Goal: Task Accomplishment & Management: Manage account settings

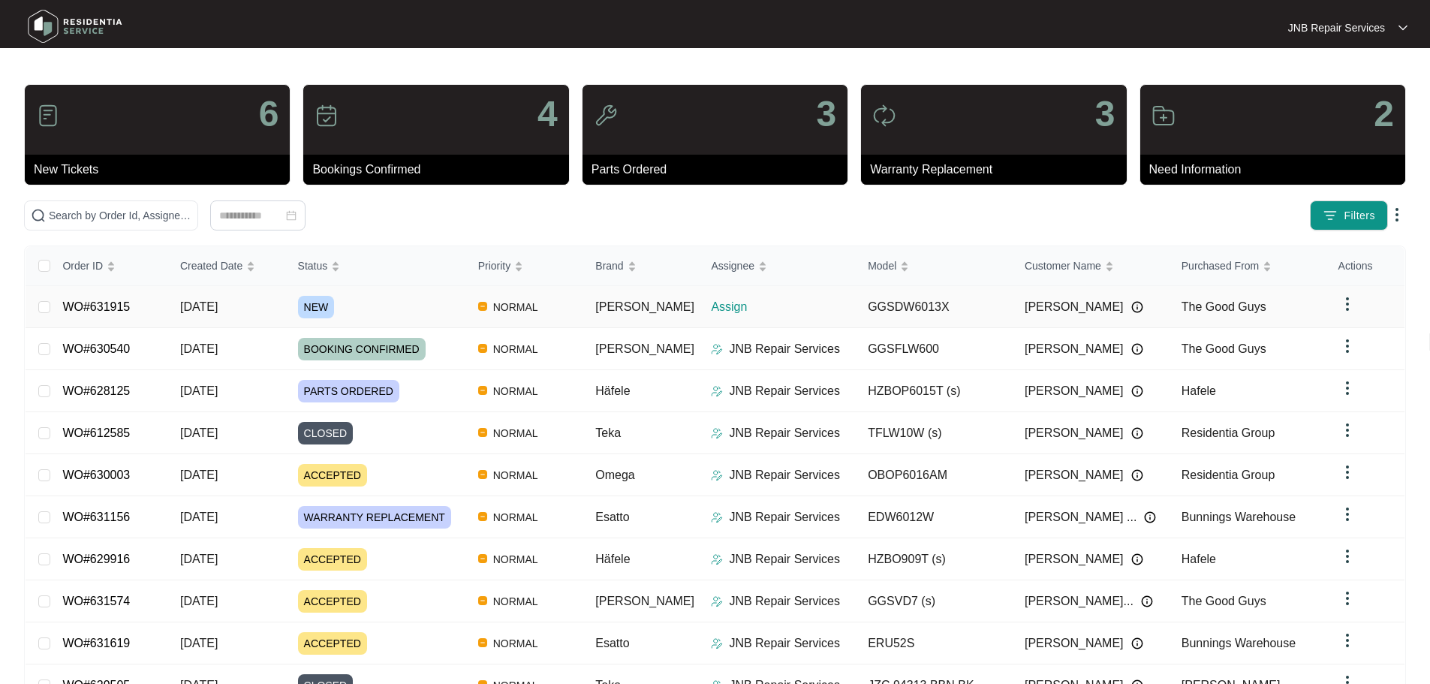
click at [440, 314] on div "NEW" at bounding box center [382, 307] width 168 height 23
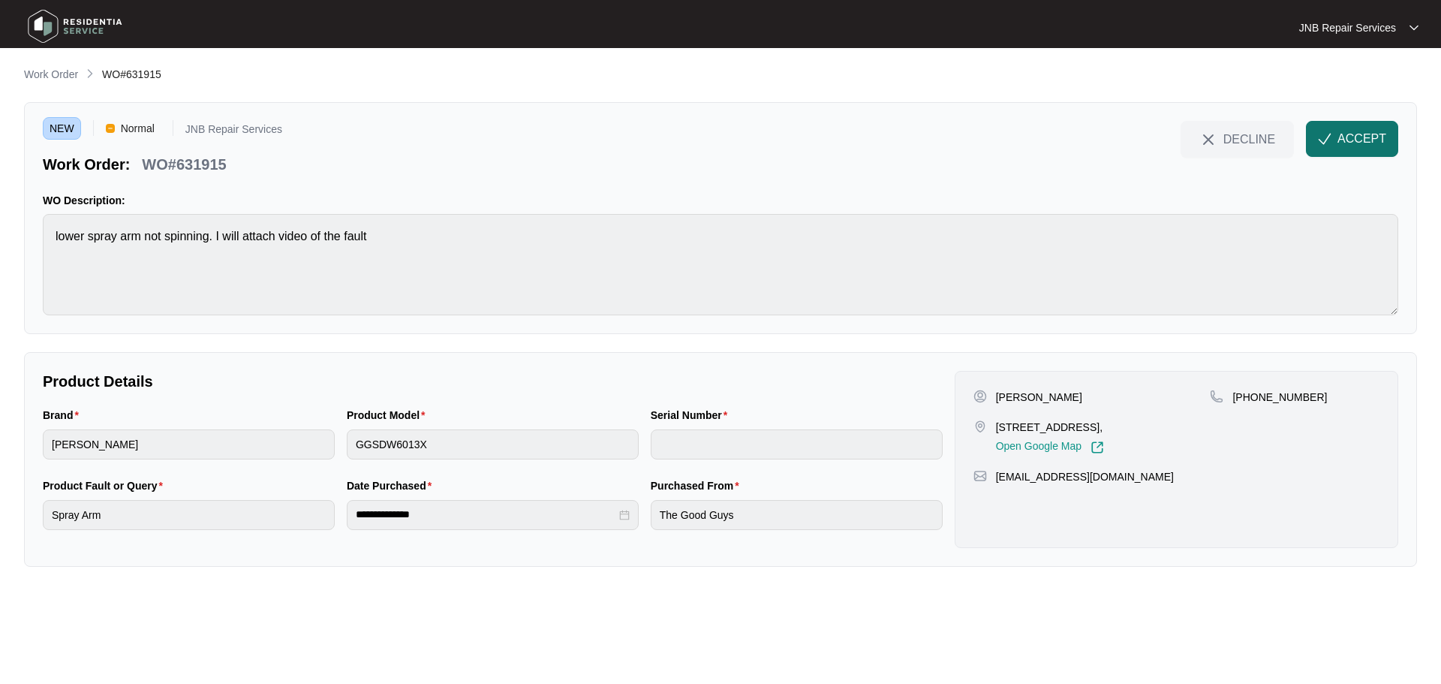
click at [1381, 145] on span "ACCEPT" at bounding box center [1361, 139] width 49 height 18
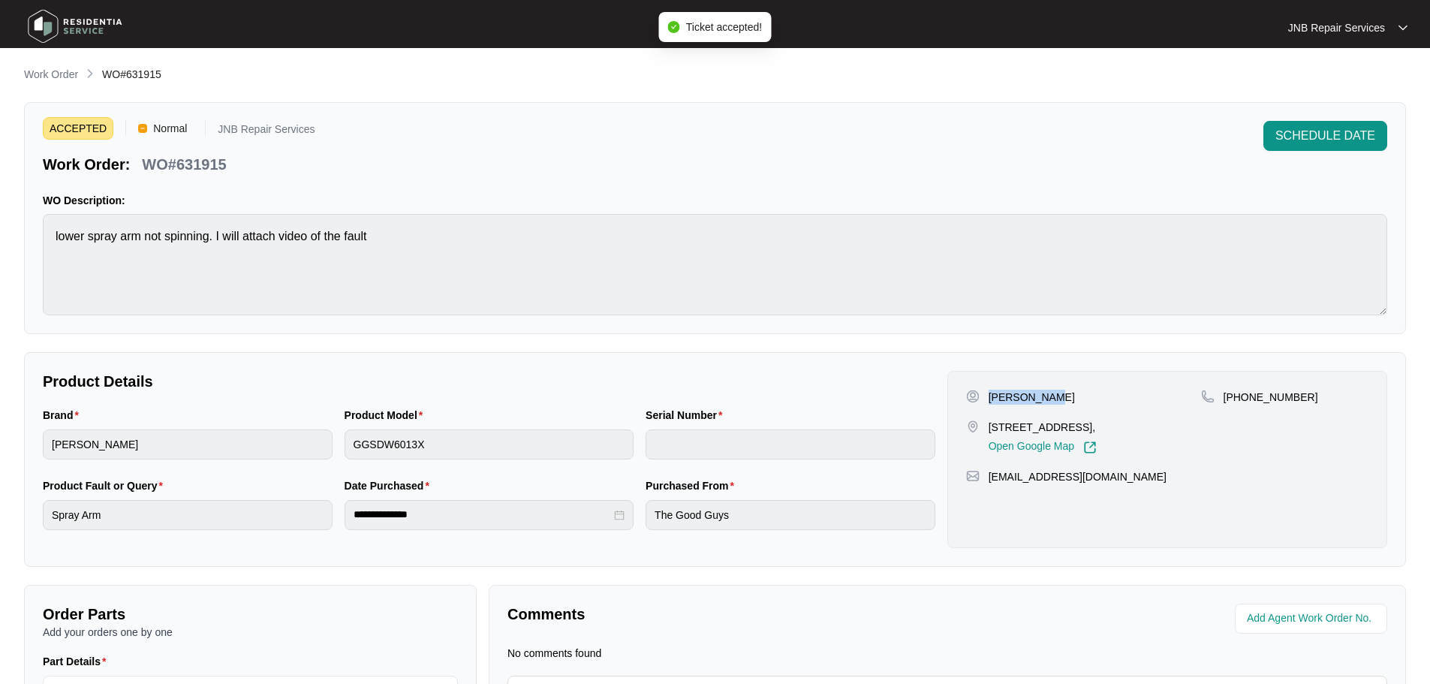
drag, startPoint x: 997, startPoint y: 396, endPoint x: 1049, endPoint y: 397, distance: 52.5
click at [1049, 397] on div "[PERSON_NAME]" at bounding box center [1083, 397] width 235 height 15
copy p "[PERSON_NAME]"
drag, startPoint x: 989, startPoint y: 425, endPoint x: 1162, endPoint y: 430, distance: 172.7
click at [1162, 430] on div "34 moodie st Caulfield east Vic 3145, Open Google Map" at bounding box center [1083, 437] width 235 height 35
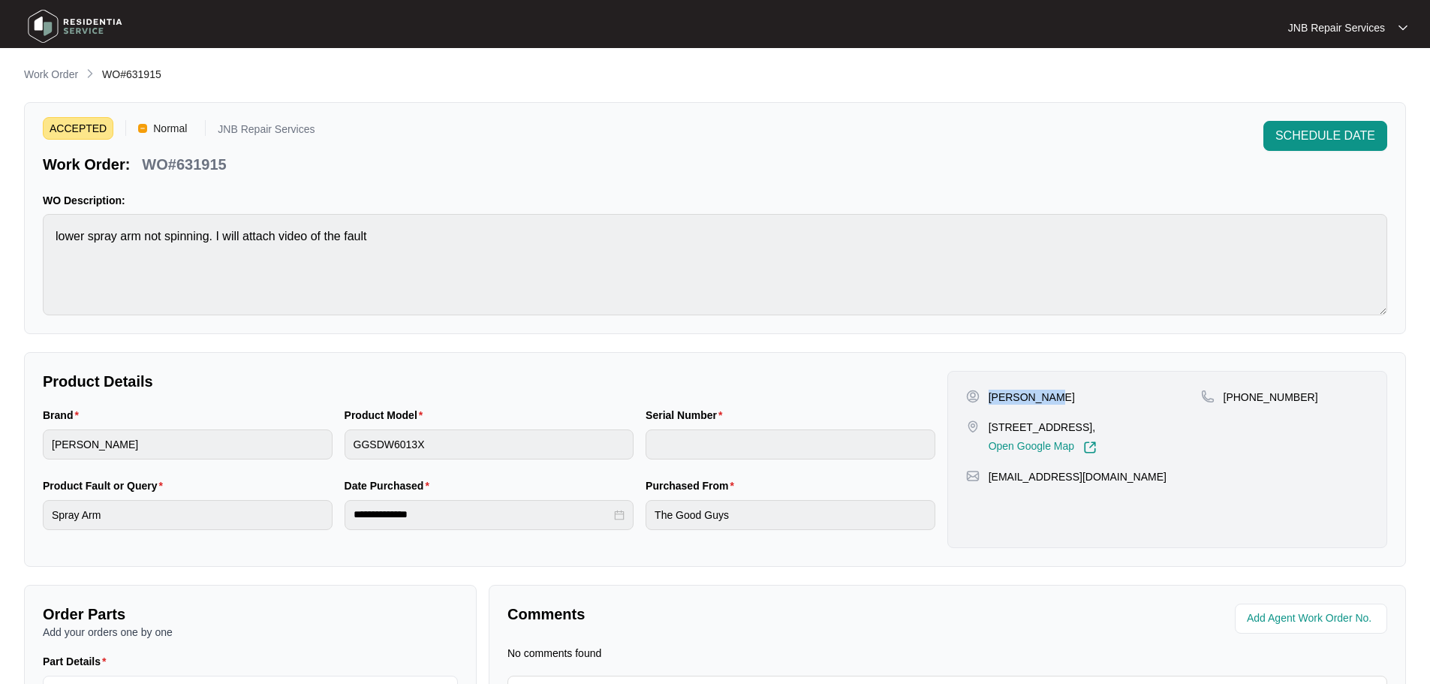
copy p "34 moodie st Caulfield east Vic 3145,"
drag, startPoint x: 1240, startPoint y: 395, endPoint x: 1340, endPoint y: 406, distance: 101.2
click at [1340, 406] on div "+61422980640" at bounding box center [1284, 422] width 167 height 65
copy p "422980640"
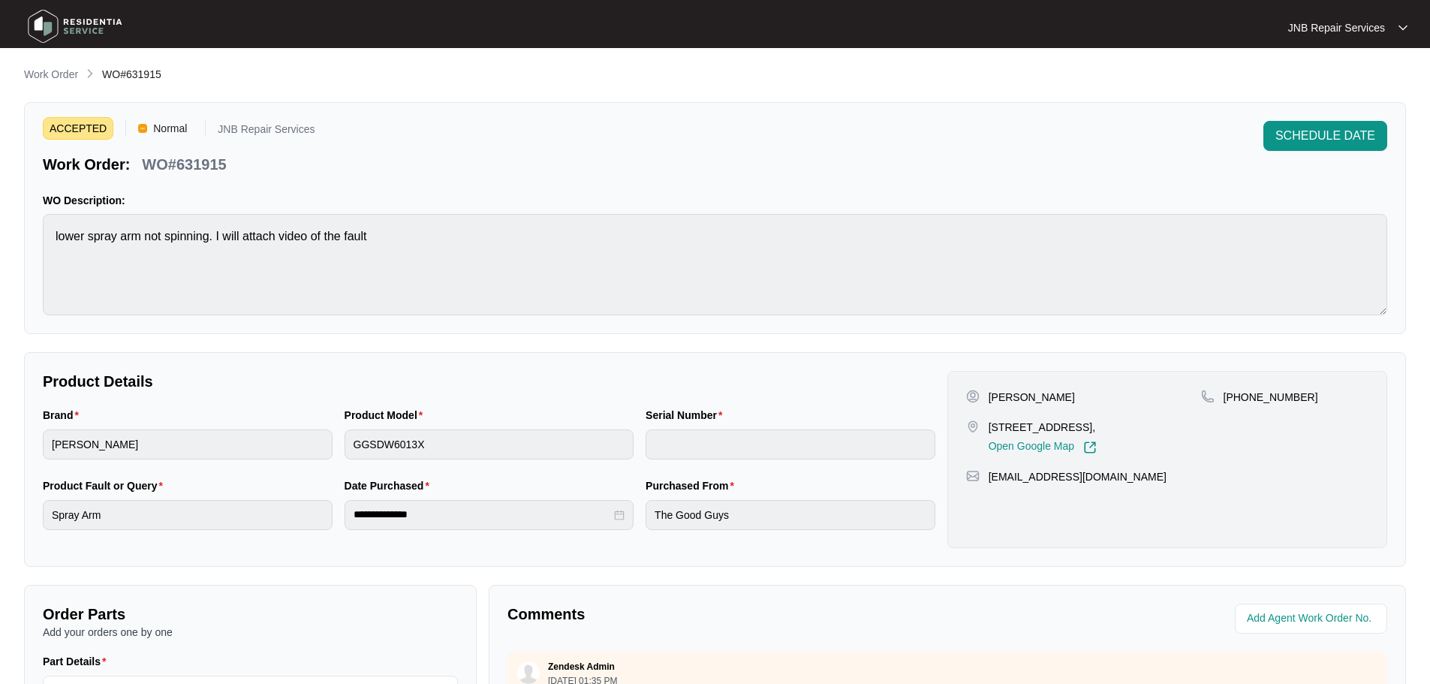
click at [104, 26] on img at bounding box center [75, 26] width 105 height 45
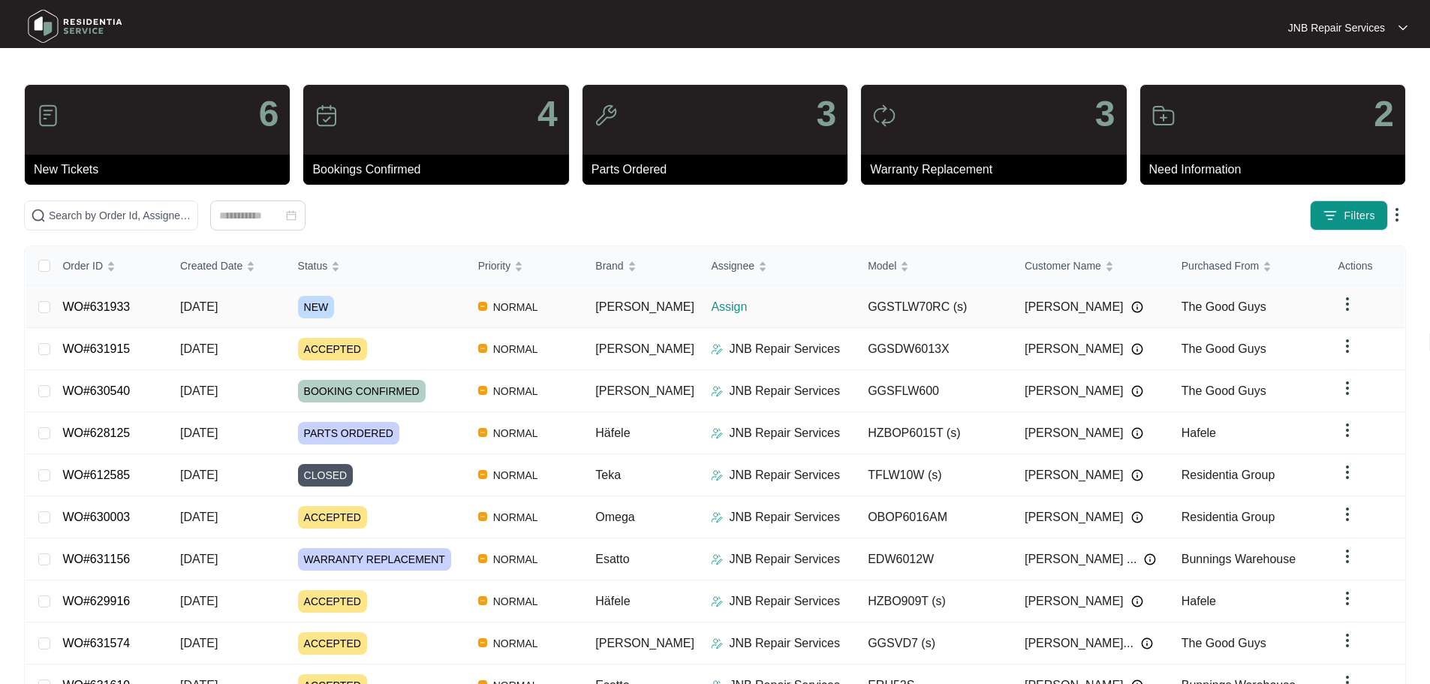
click at [439, 314] on div "NEW" at bounding box center [382, 307] width 168 height 23
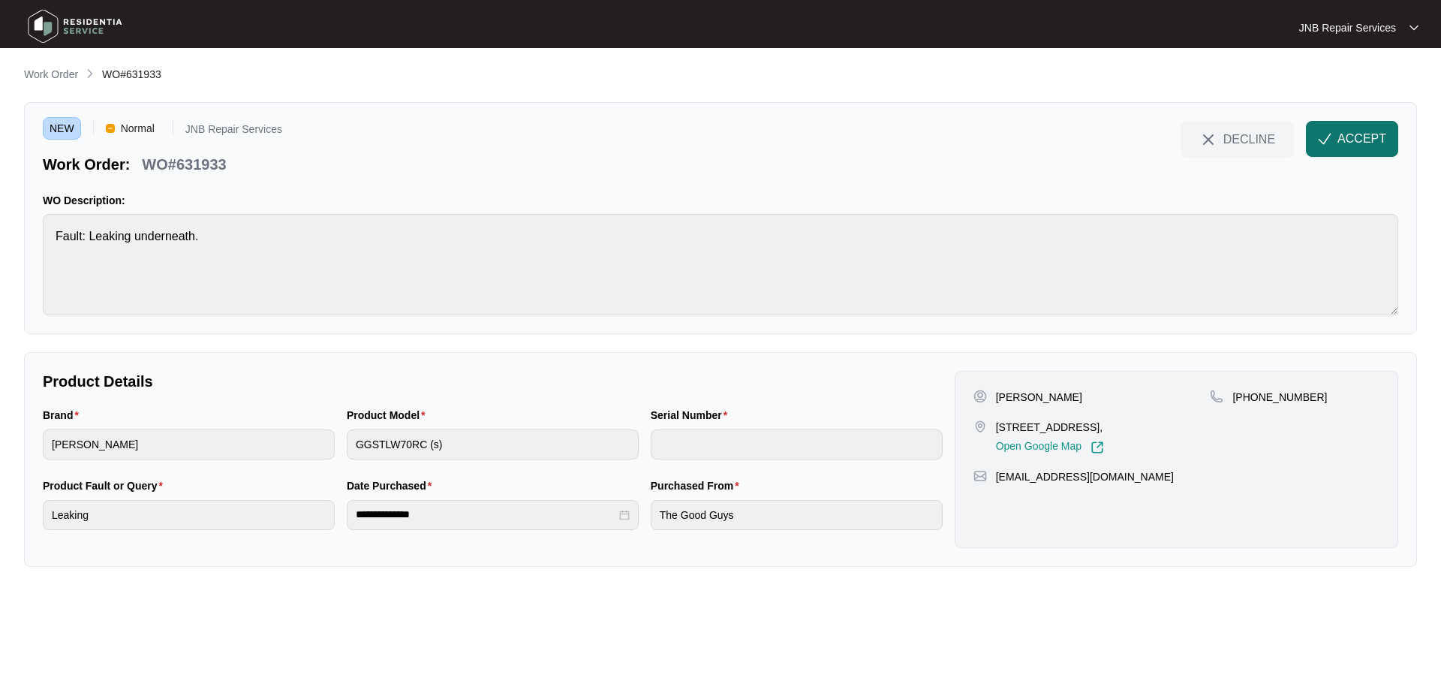
click at [1337, 142] on button "ACCEPT" at bounding box center [1352, 139] width 92 height 36
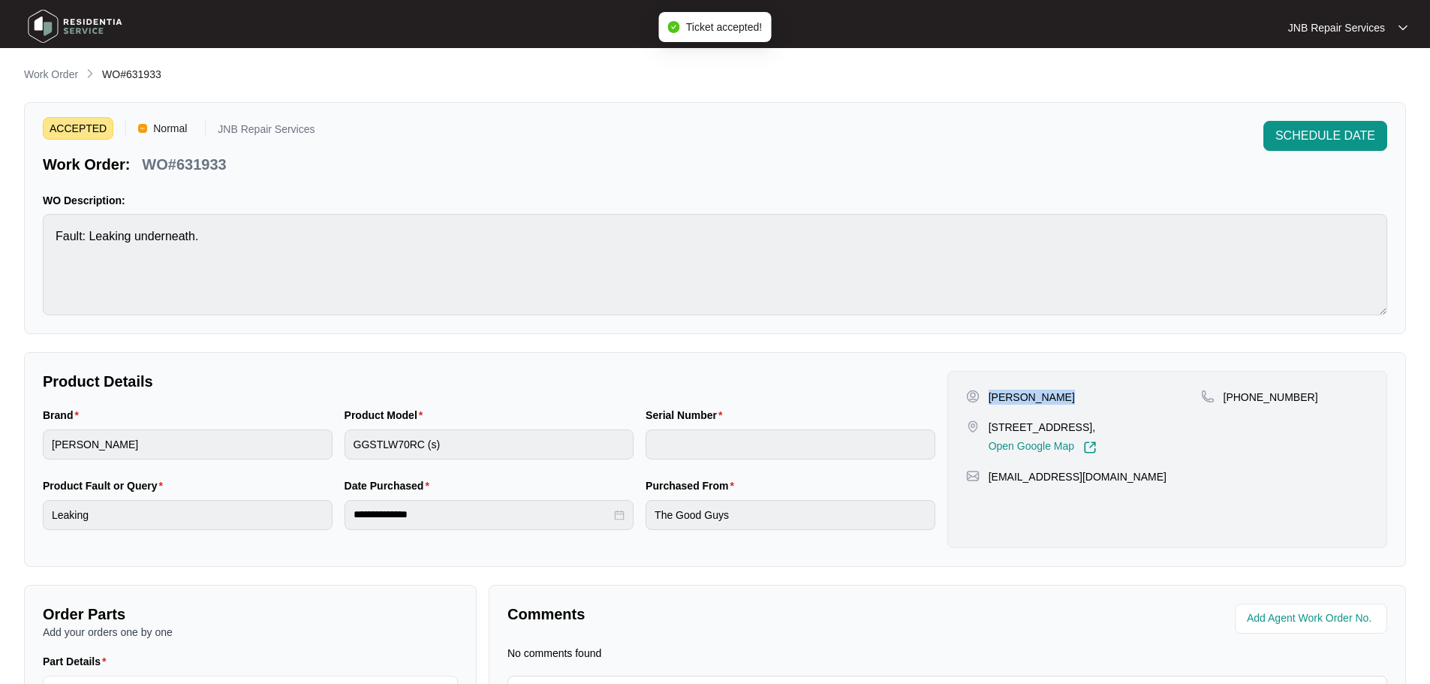
drag, startPoint x: 991, startPoint y: 397, endPoint x: 1045, endPoint y: 396, distance: 54.0
click at [1045, 396] on p "[PERSON_NAME]" at bounding box center [1031, 397] width 86 height 15
copy p "[PERSON_NAME]"
drag, startPoint x: 989, startPoint y: 426, endPoint x: 1012, endPoint y: 445, distance: 29.3
click at [1012, 435] on p "44 eucalypt avenue Templestowe lower Vic 3107," at bounding box center [1042, 427] width 108 height 15
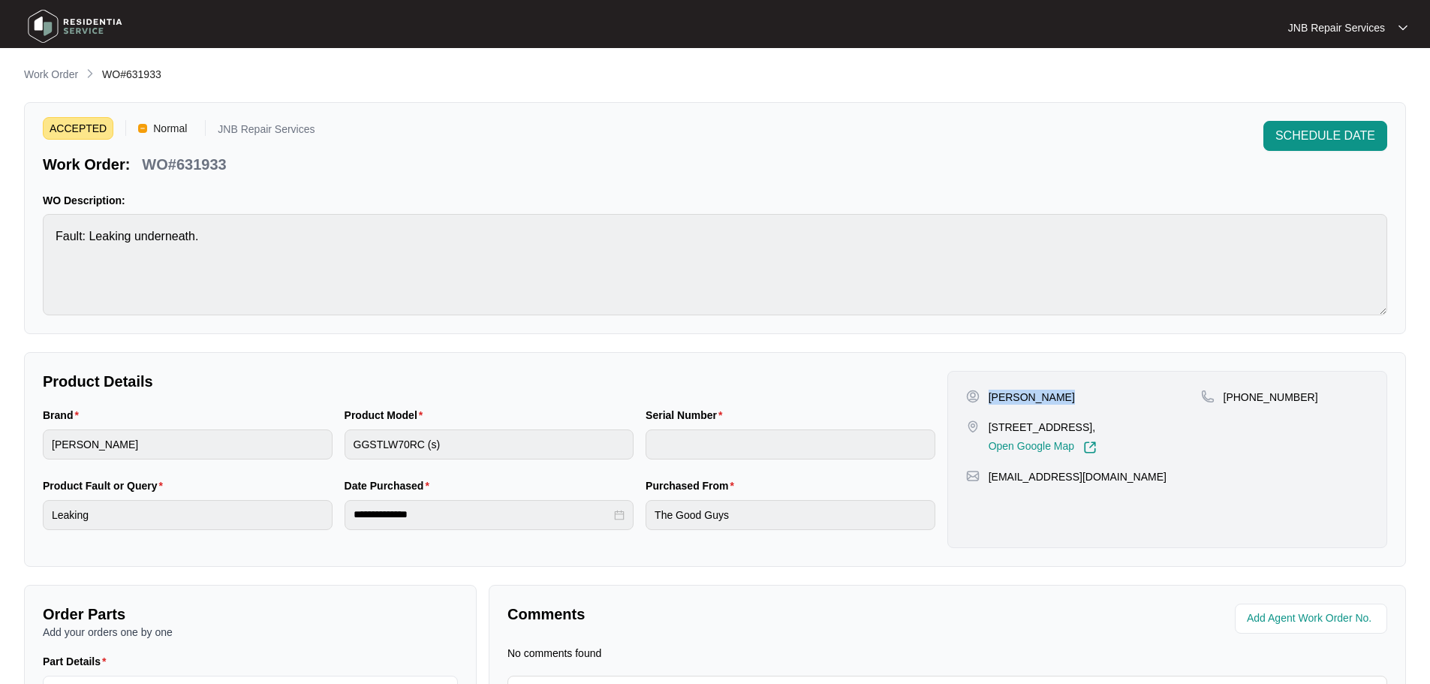
copy p "44 eucalypt avenue Templestowe lower Vic 3107"
drag, startPoint x: 1242, startPoint y: 393, endPoint x: 1297, endPoint y: 405, distance: 56.1
click at [1297, 405] on div "+61400609764" at bounding box center [1284, 422] width 167 height 65
copy p "400609764"
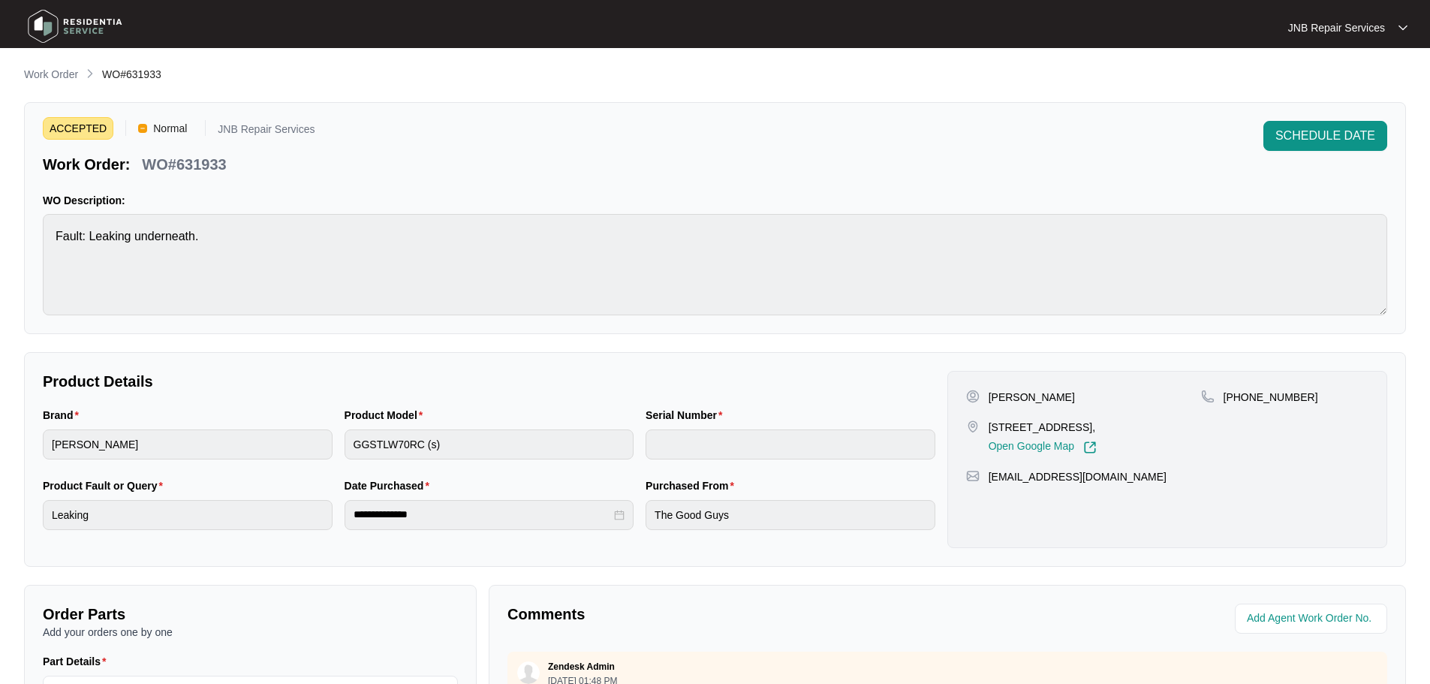
click at [72, 22] on img at bounding box center [75, 26] width 105 height 45
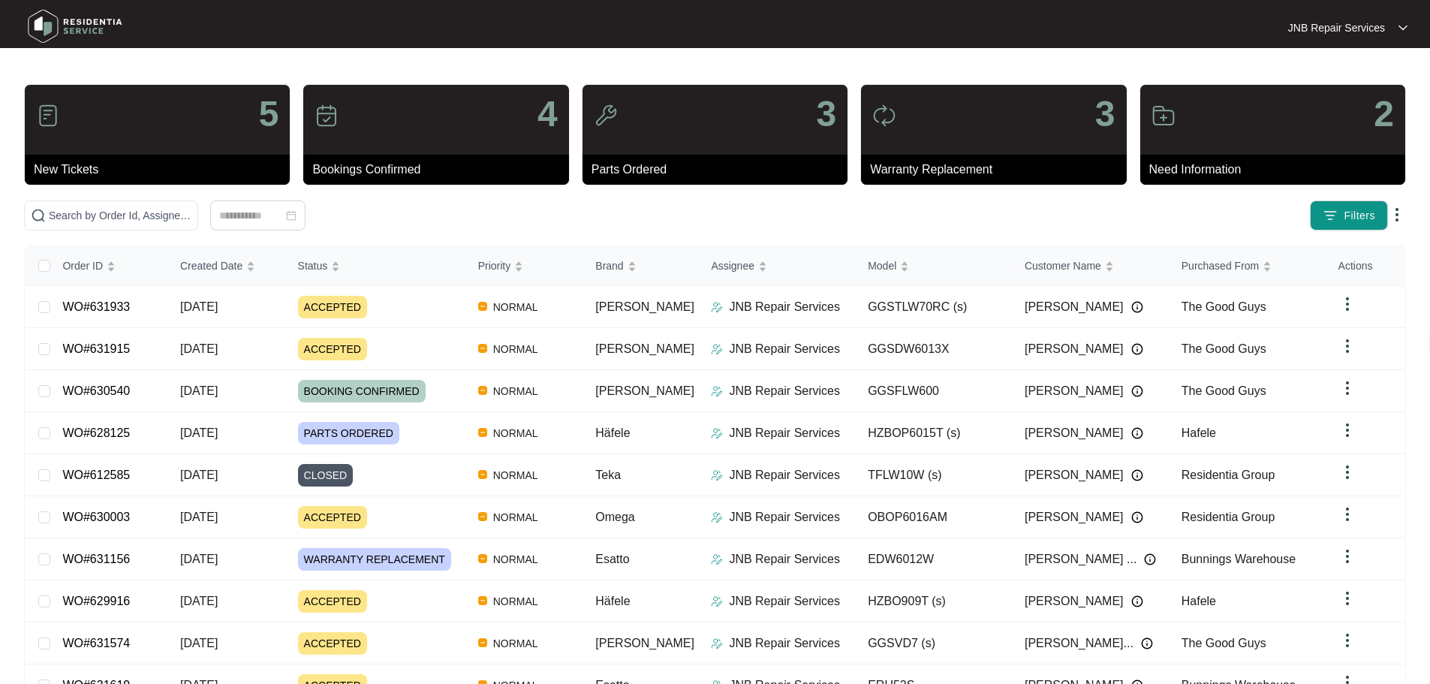
click at [82, 23] on img at bounding box center [75, 26] width 105 height 45
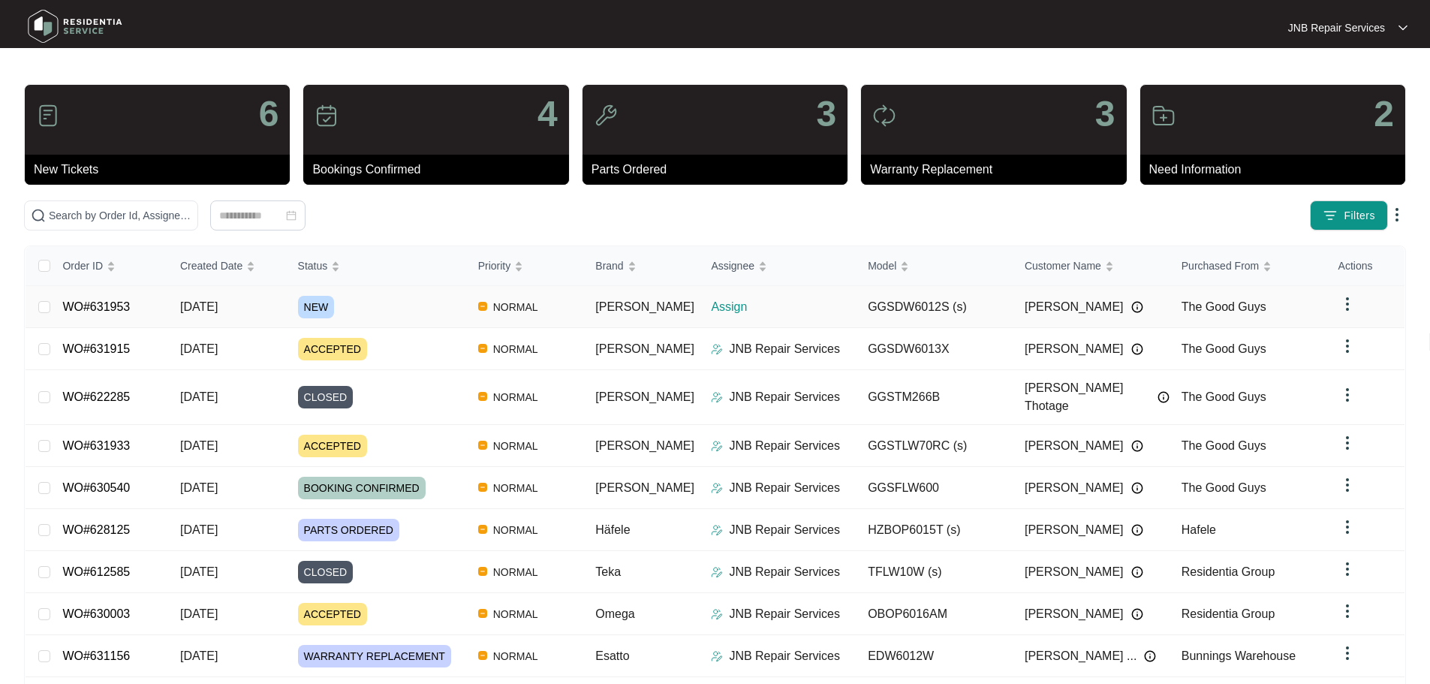
click at [400, 318] on td "NEW" at bounding box center [376, 307] width 180 height 42
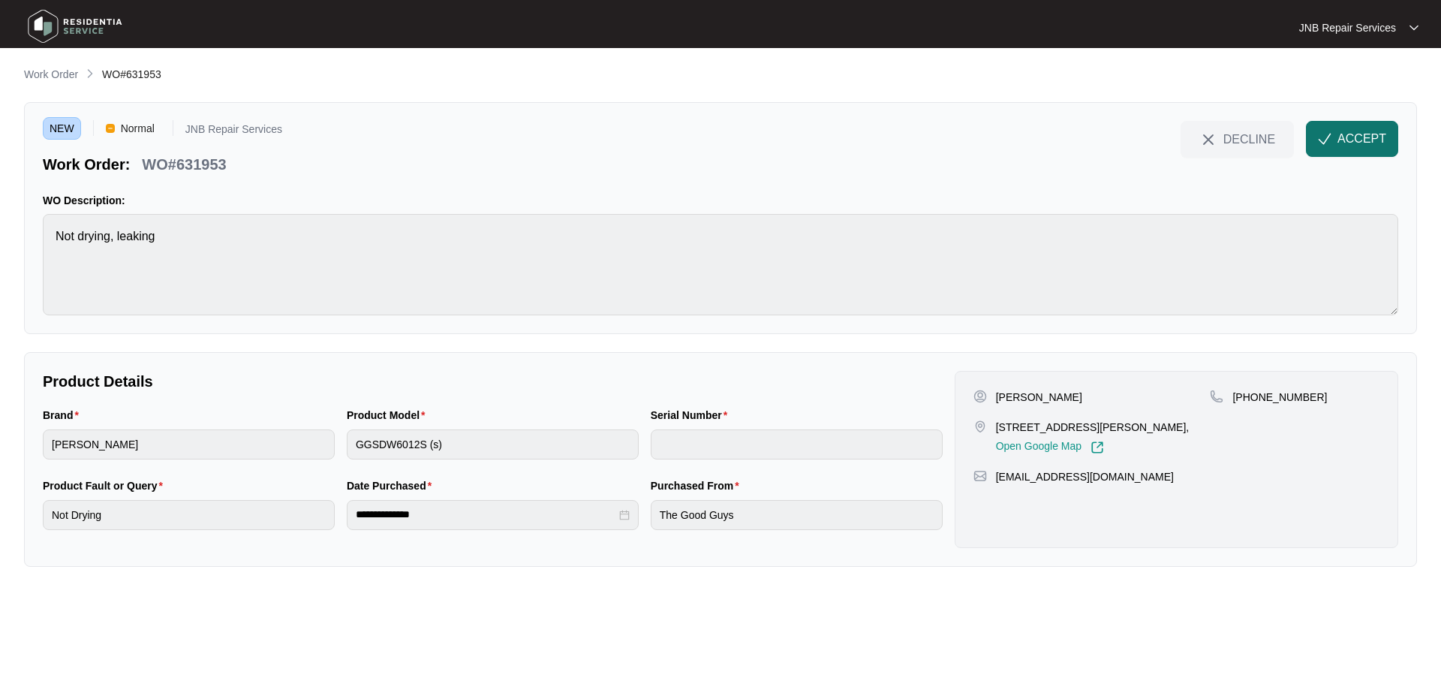
click at [1355, 136] on span "ACCEPT" at bounding box center [1361, 139] width 49 height 18
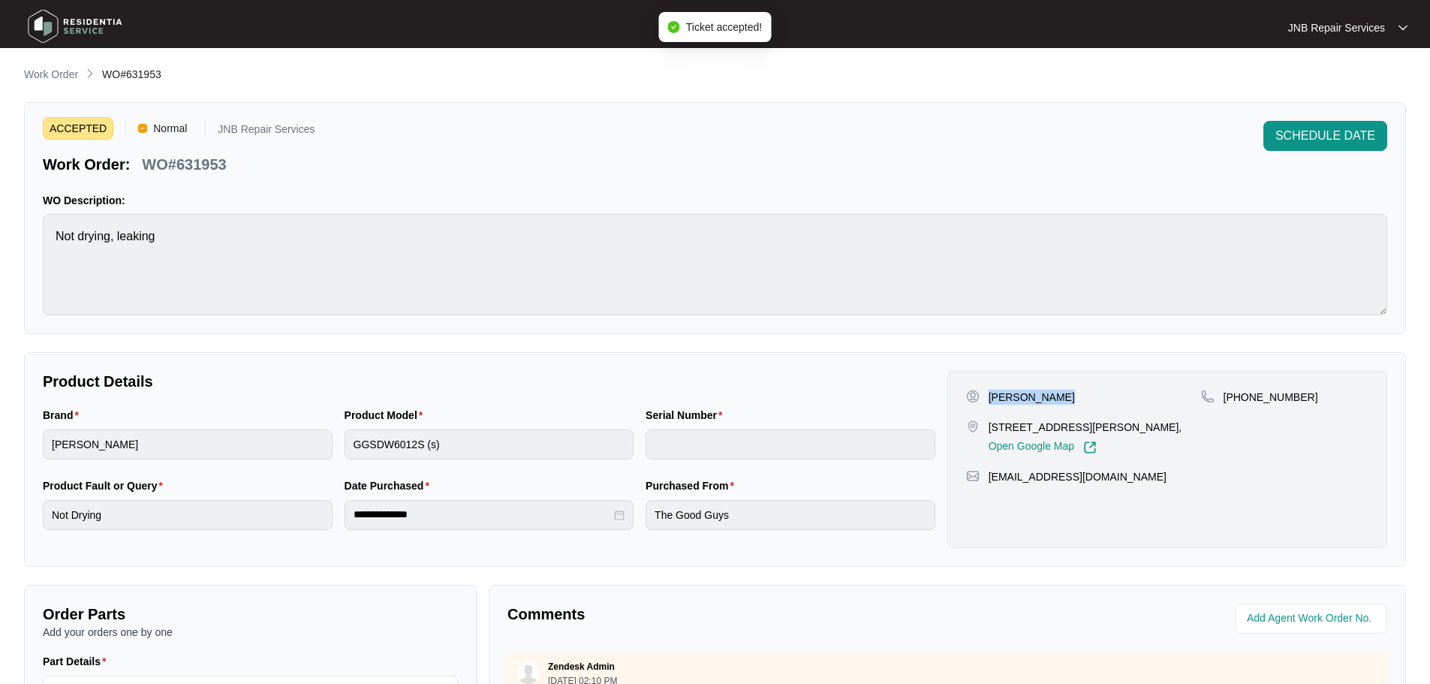
drag, startPoint x: 988, startPoint y: 396, endPoint x: 1055, endPoint y: 398, distance: 66.8
click at [1055, 398] on p "[PERSON_NAME]" at bounding box center [1031, 397] width 86 height 15
copy p "[PERSON_NAME]"
drag, startPoint x: 989, startPoint y: 427, endPoint x: 1011, endPoint y: 443, distance: 26.9
click at [1011, 435] on p "[STREET_ADDRESS][PERSON_NAME]," at bounding box center [1085, 427] width 194 height 15
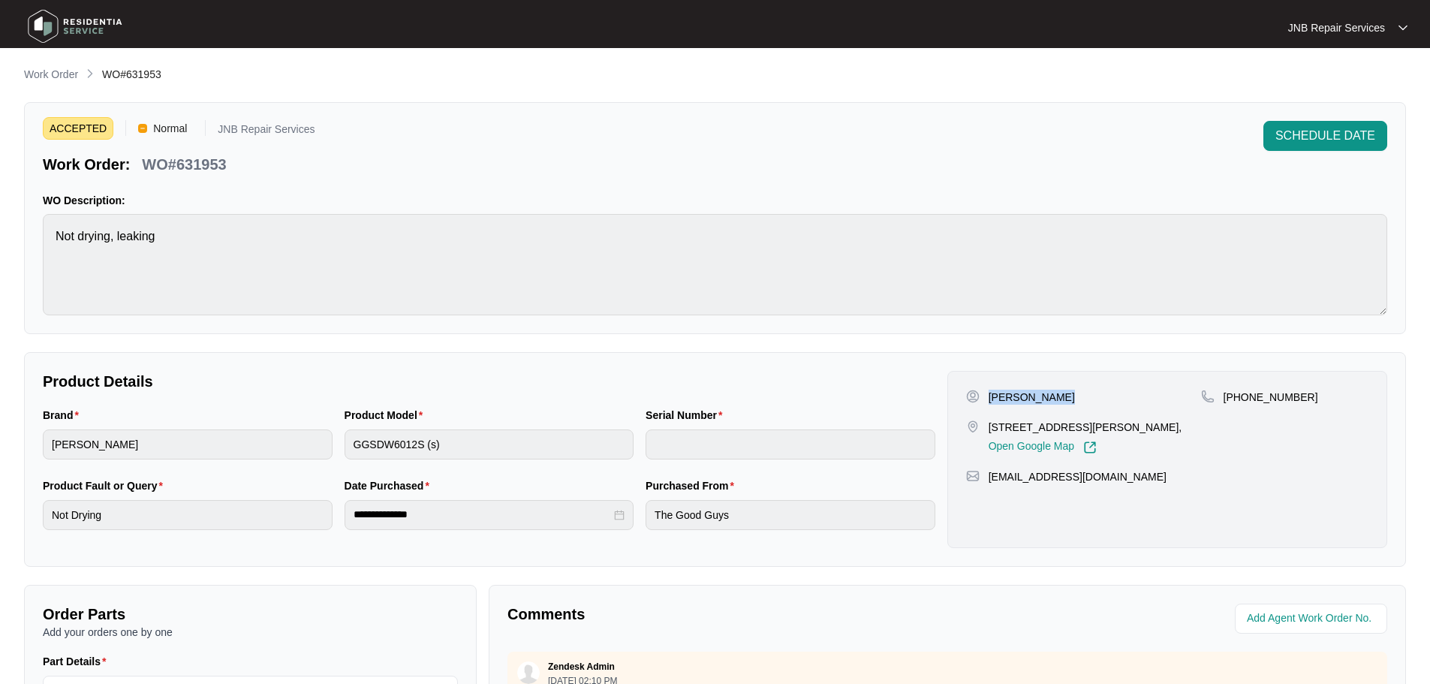
copy p "[STREET_ADDRESS][PERSON_NAME]"
drag, startPoint x: 1239, startPoint y: 394, endPoint x: 1325, endPoint y: 413, distance: 88.3
click at [1325, 413] on div "[PHONE_NUMBER]" at bounding box center [1284, 422] width 167 height 65
copy p "427129196"
